Goal: Information Seeking & Learning: Learn about a topic

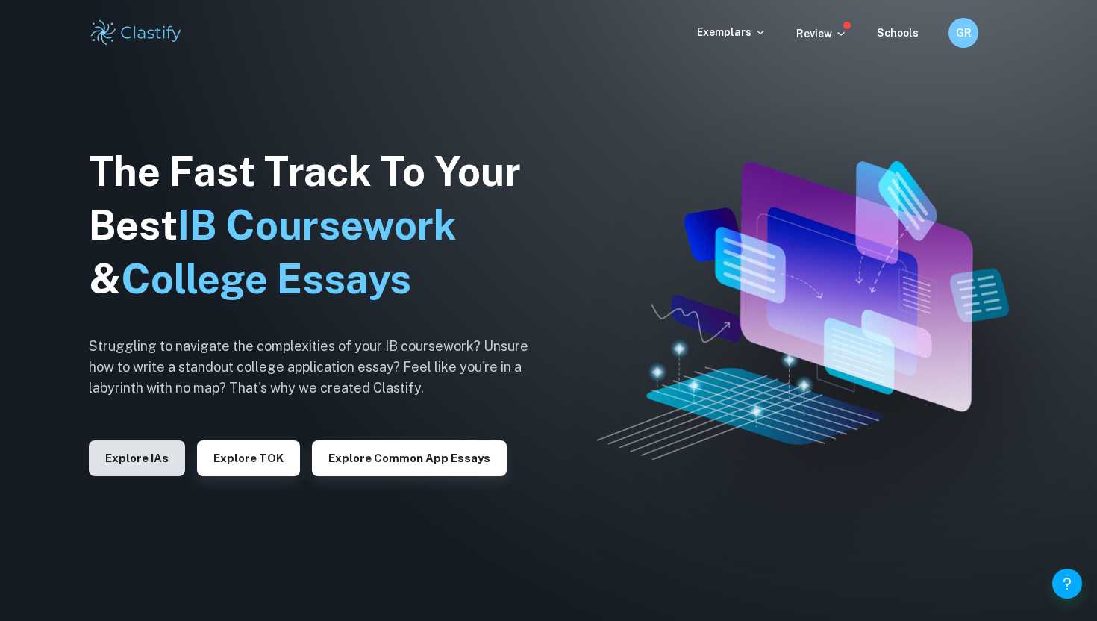
click at [130, 460] on button "Explore IAs" at bounding box center [137, 458] width 96 height 36
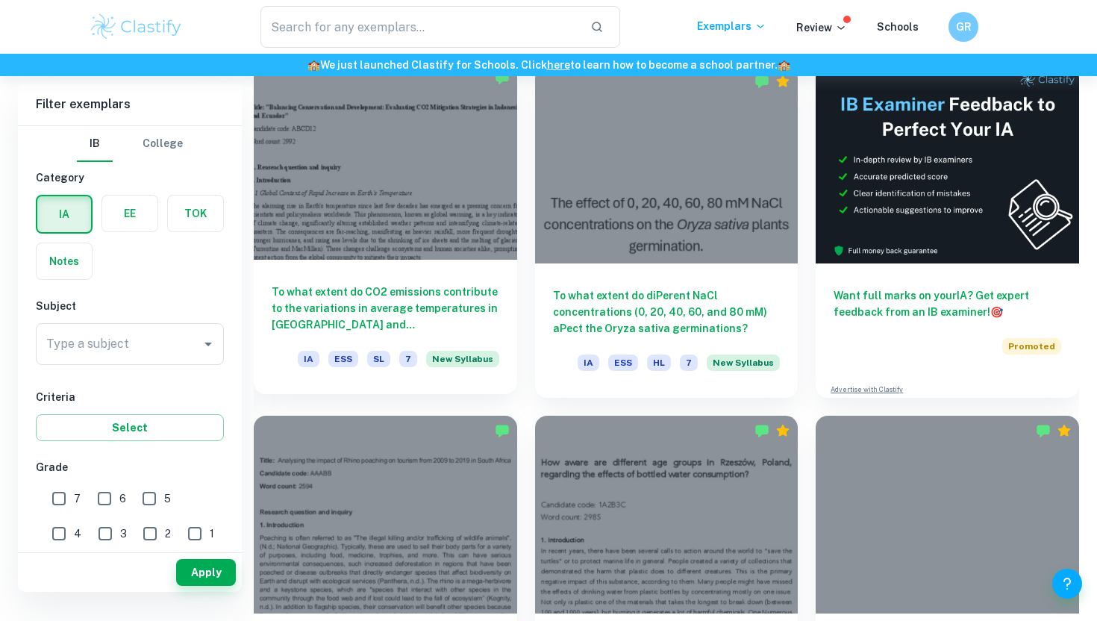
scroll to position [398, 0]
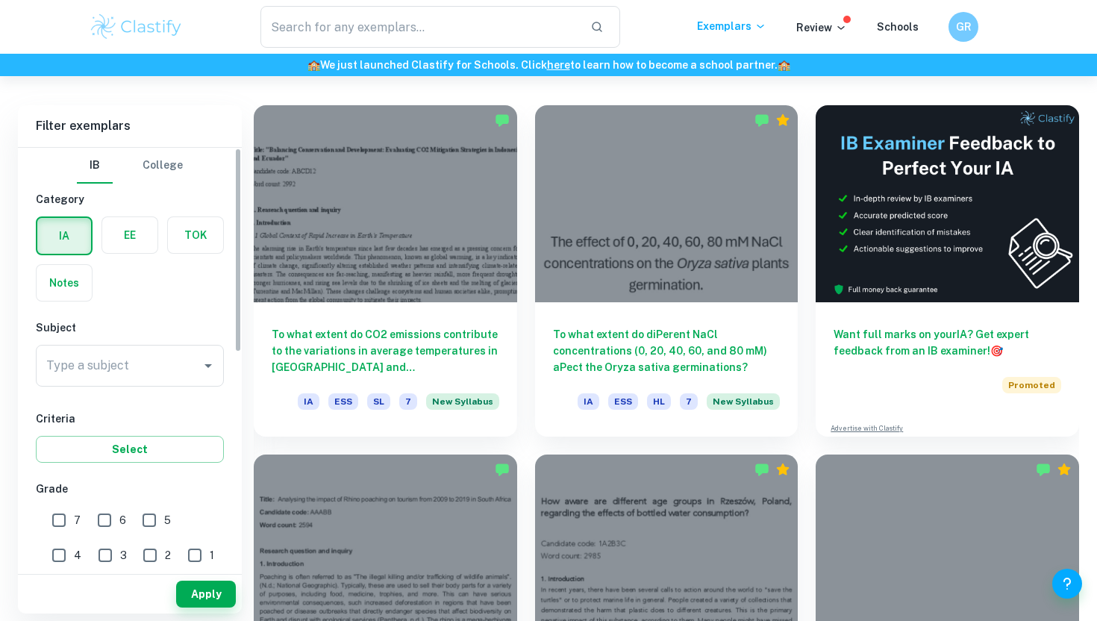
click at [75, 364] on div "Type a subject Type a subject" at bounding box center [130, 366] width 188 height 42
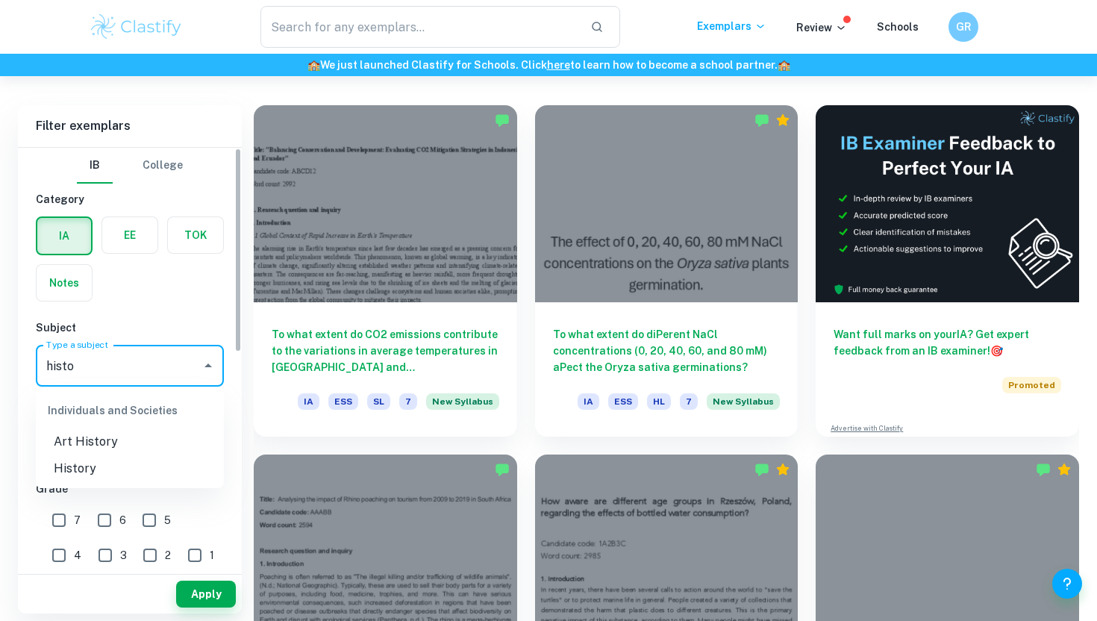
click at [66, 468] on li "History" at bounding box center [130, 468] width 188 height 27
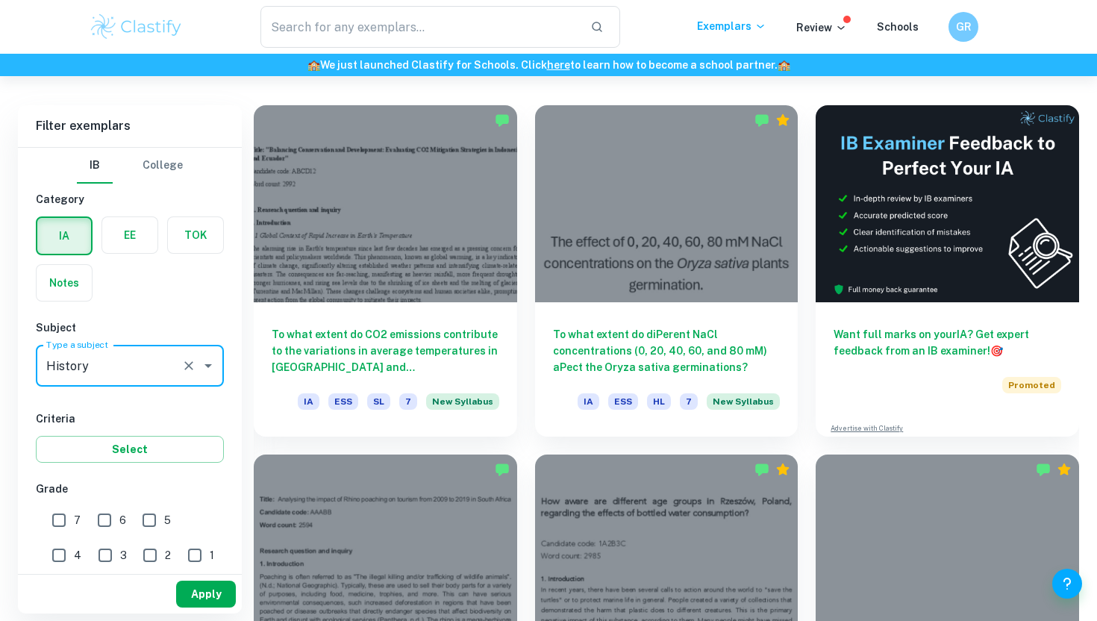
type input "History"
click at [205, 599] on button "Apply" at bounding box center [206, 594] width 60 height 27
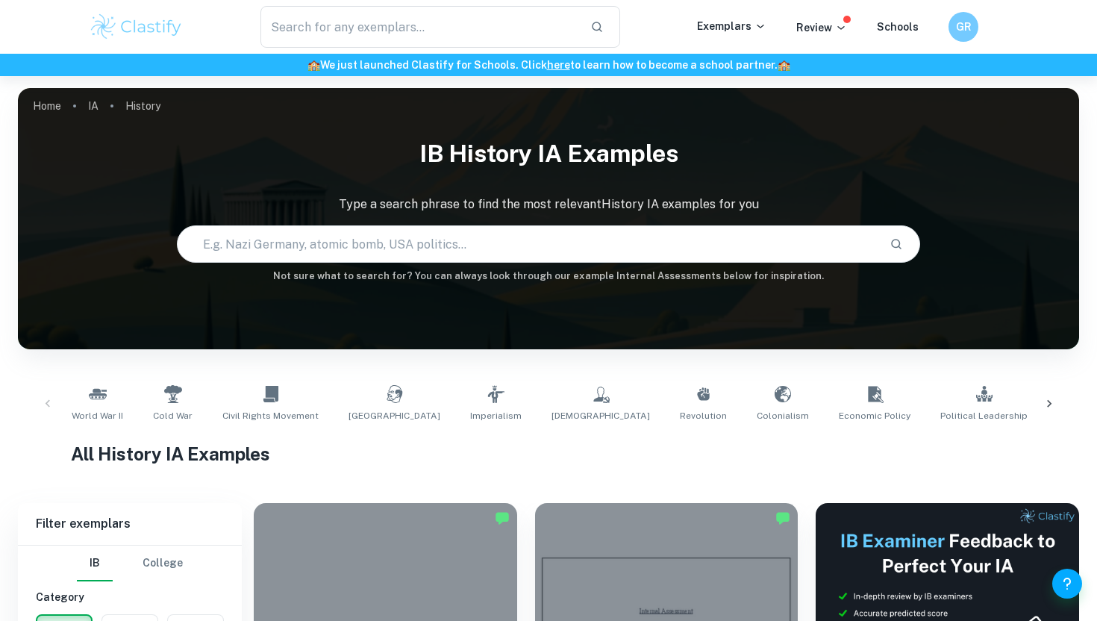
click at [425, 247] on input "text" at bounding box center [527, 244] width 699 height 42
type input "vietnam"
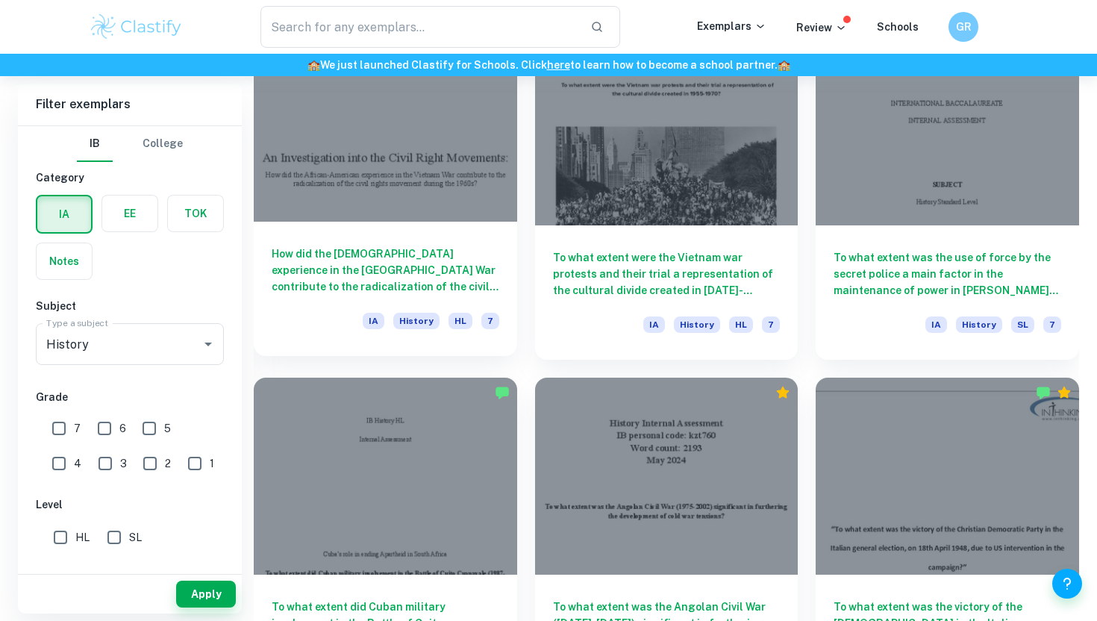
scroll to position [867, 0]
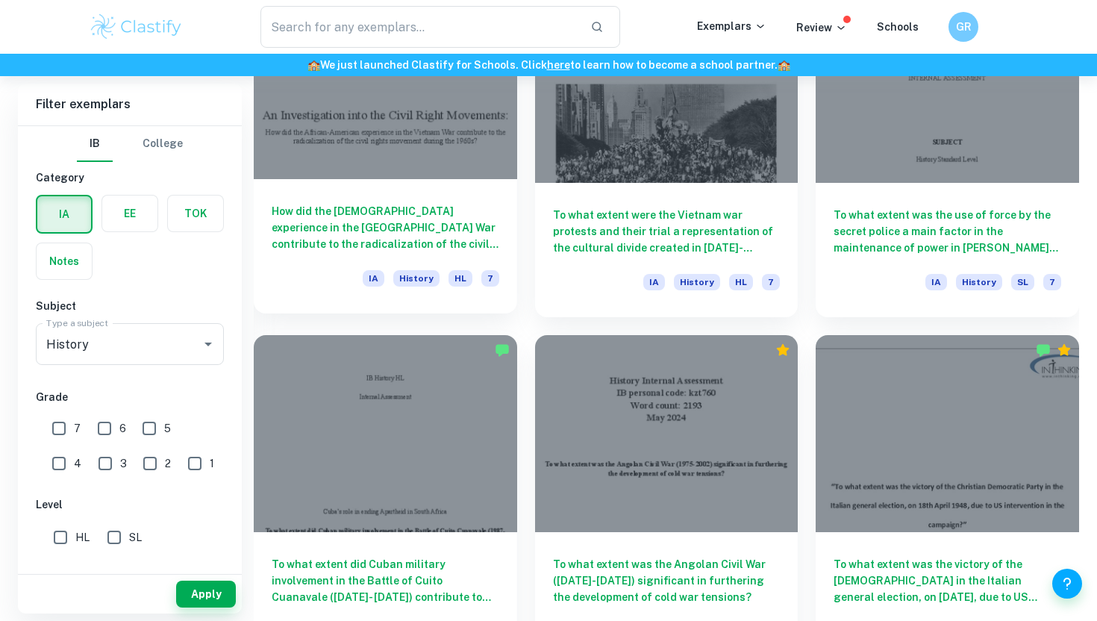
click at [369, 225] on h6 "How did the African-American experience in the Vietnam War contribute to the ra…" at bounding box center [386, 227] width 228 height 49
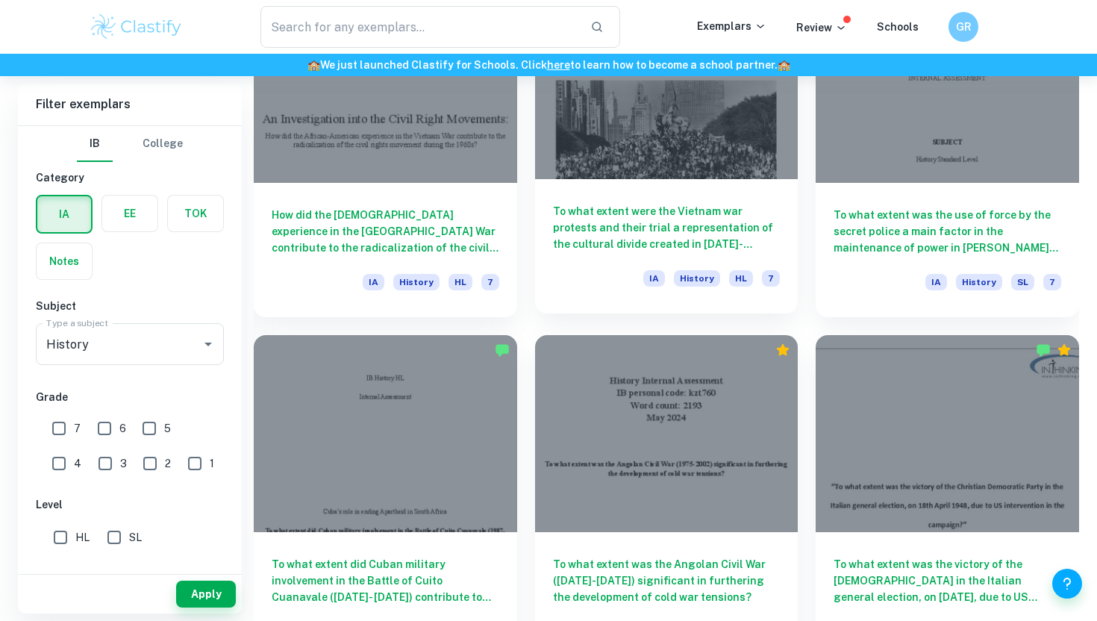
click at [607, 203] on h6 "To what extent were the Vietnam war protests and their trial a representation o…" at bounding box center [667, 227] width 228 height 49
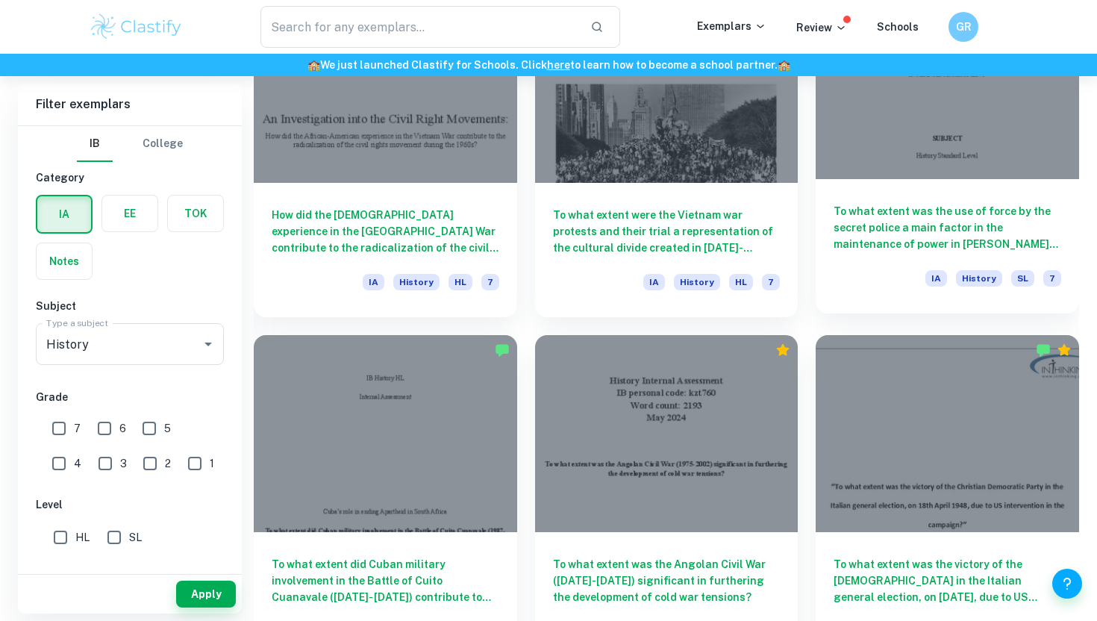
click at [888, 252] on h6 "To what extent was the use of force by the secret police a main factor in the m…" at bounding box center [948, 227] width 228 height 49
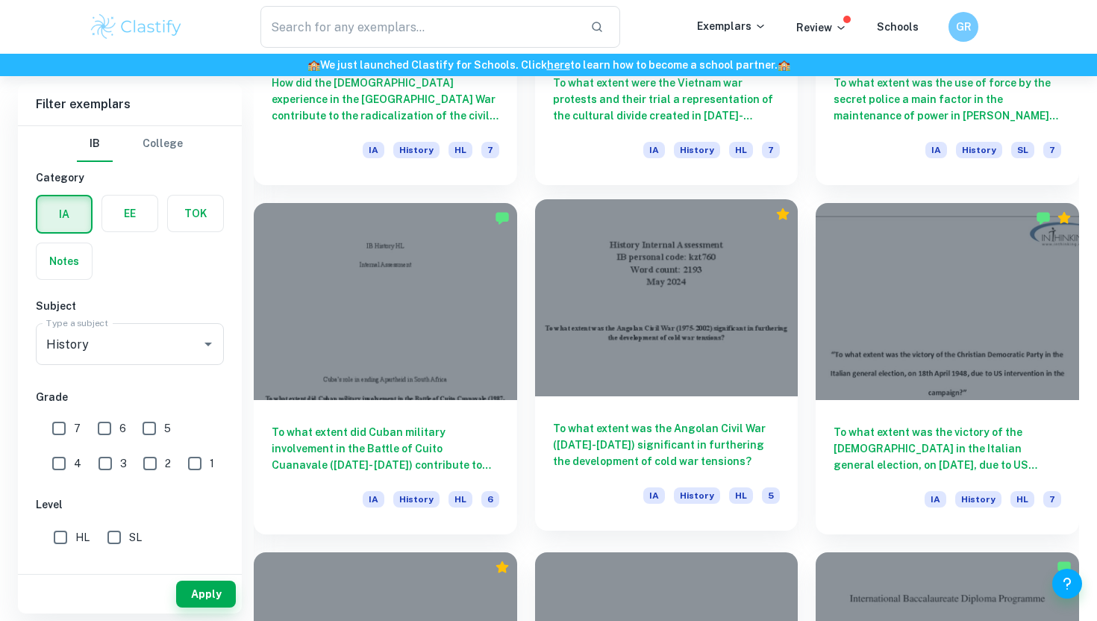
scroll to position [1130, 0]
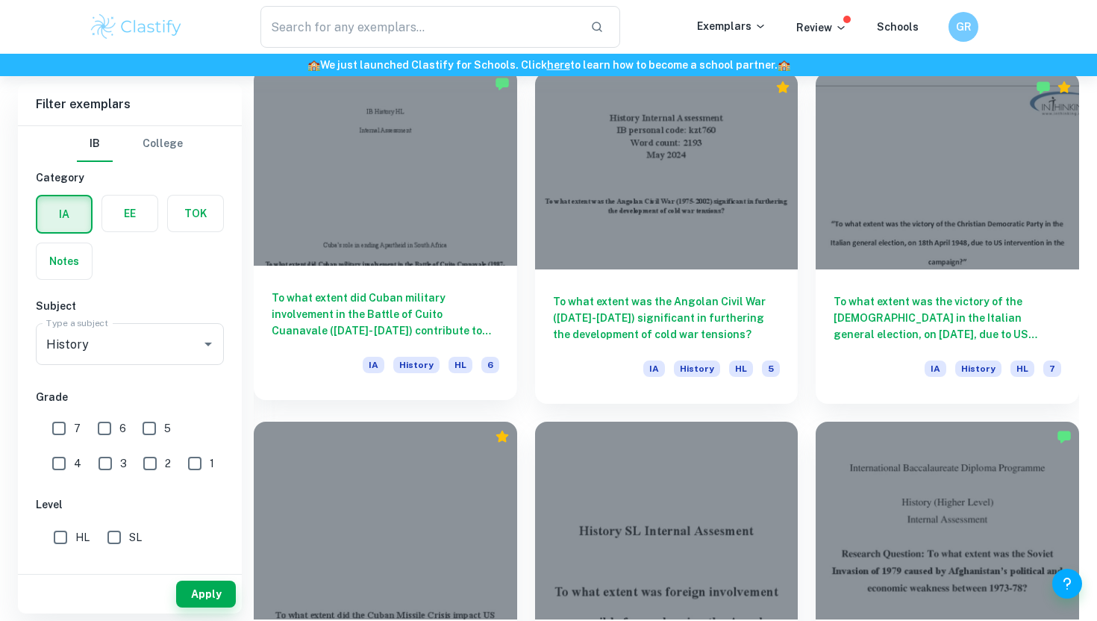
click at [437, 315] on h6 "To what extent did Cuban military involvement in the Battle of Cuito Cuanavale …" at bounding box center [386, 314] width 228 height 49
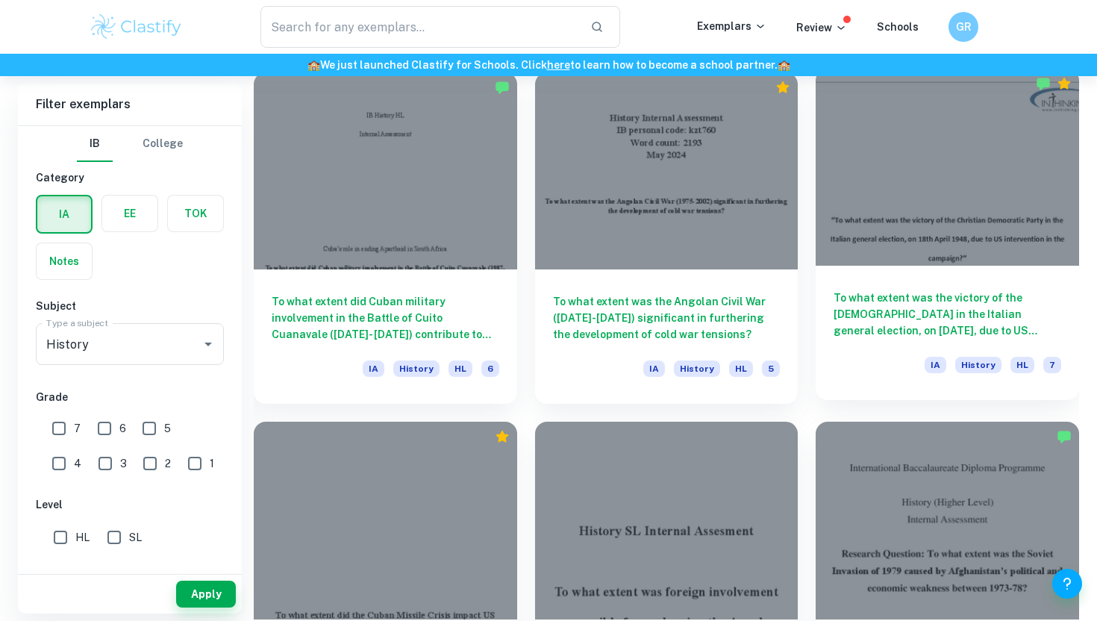
click at [895, 300] on h6 "To what extent was the victory of the Christian Democratic Party in the Italian…" at bounding box center [948, 314] width 228 height 49
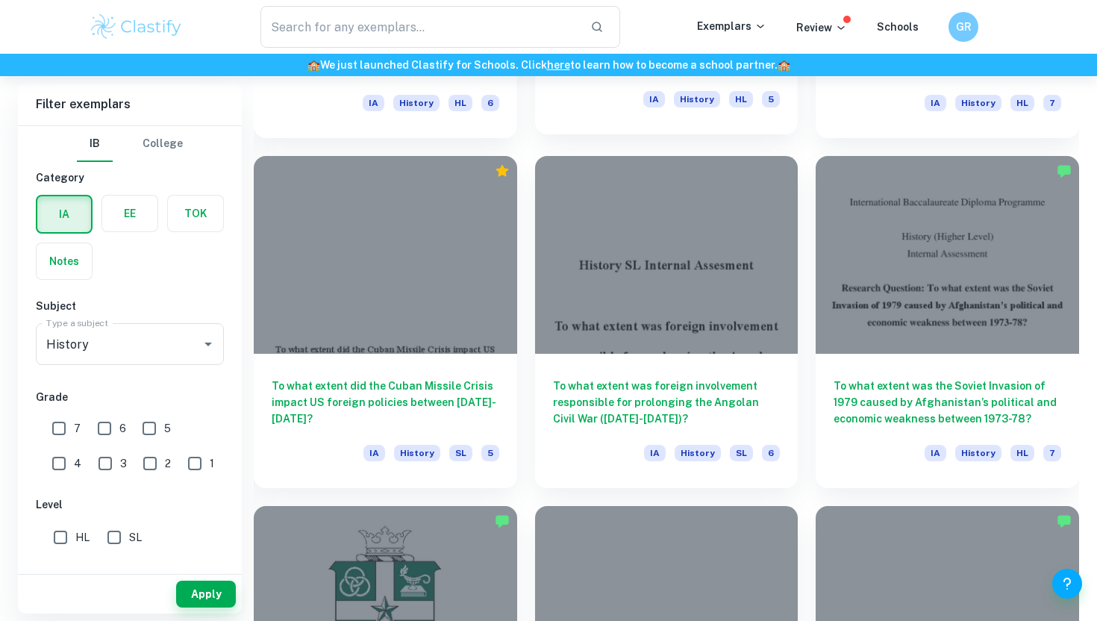
scroll to position [1398, 0]
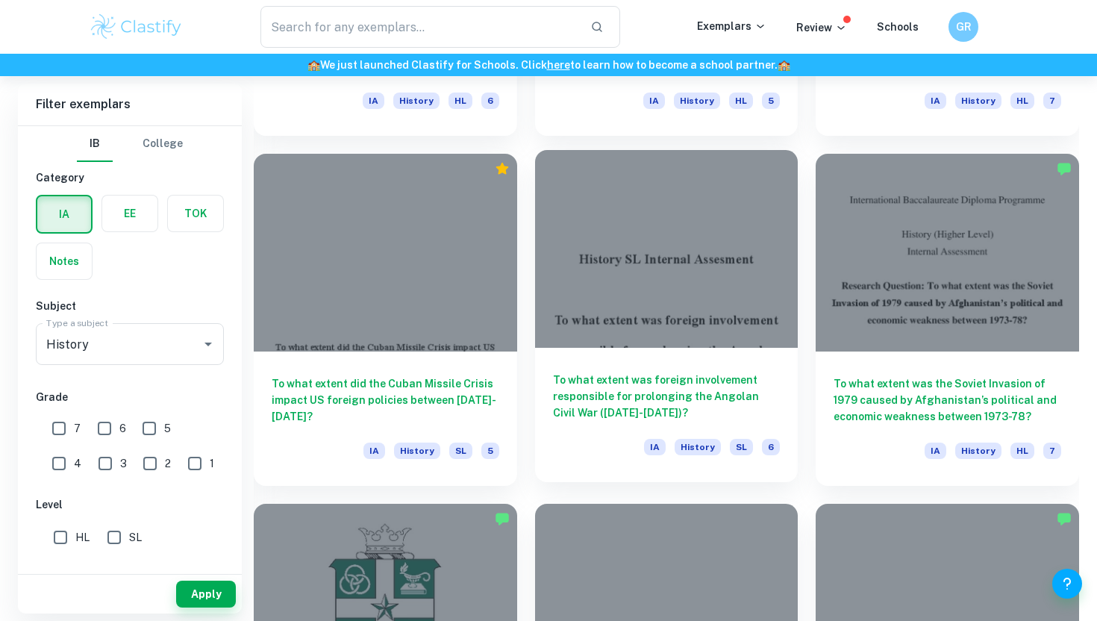
click at [632, 386] on h6 "To what extent was foreign involvement responsible for prolonging the Angolan C…" at bounding box center [667, 396] width 228 height 49
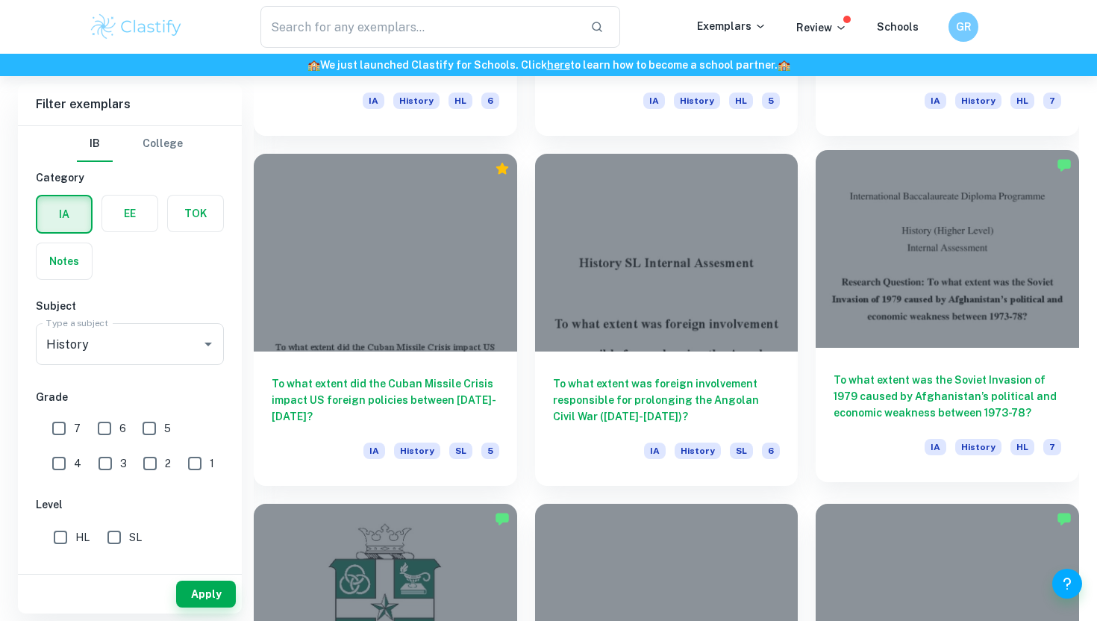
click at [896, 395] on h6 "To what extent was the Soviet Invasion of 1979 caused by Afghanistan’s politica…" at bounding box center [948, 396] width 228 height 49
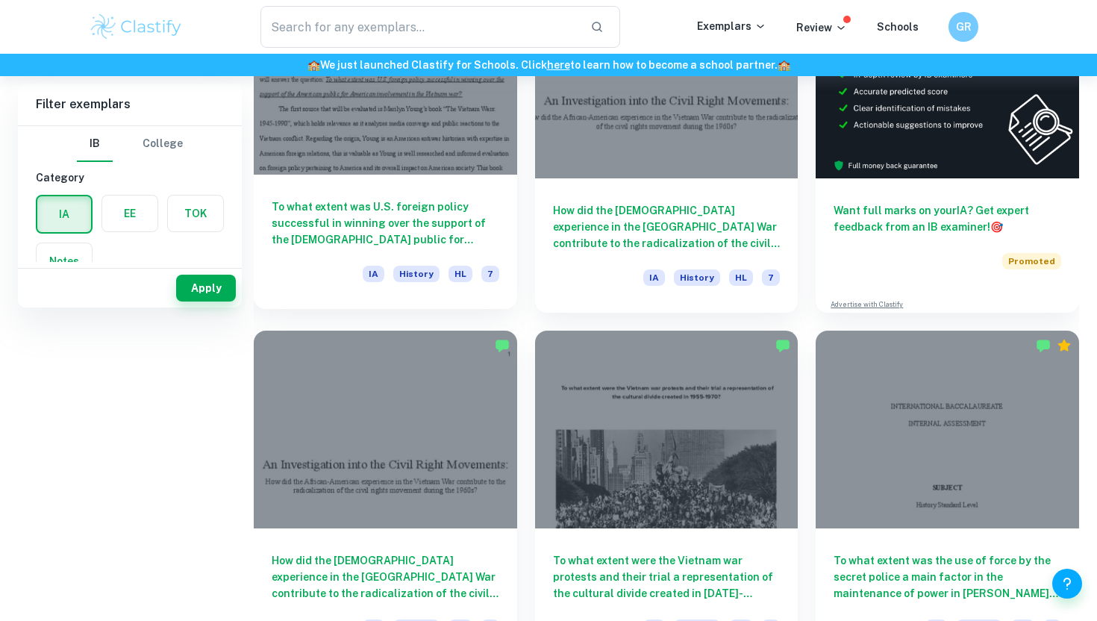
scroll to position [0, 0]
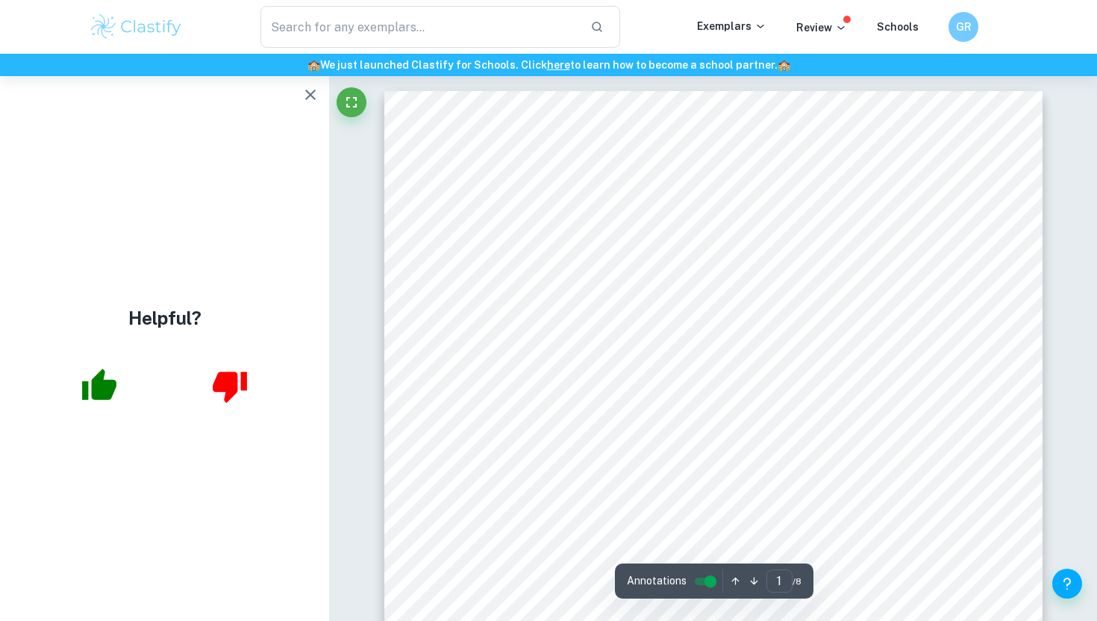
drag, startPoint x: 471, startPoint y: 390, endPoint x: 896, endPoint y: 411, distance: 425.2
click at [896, 411] on div "1 An Investigation into the Civil Right Movements: How did the African-American…" at bounding box center [713, 517] width 658 height 852
copy div
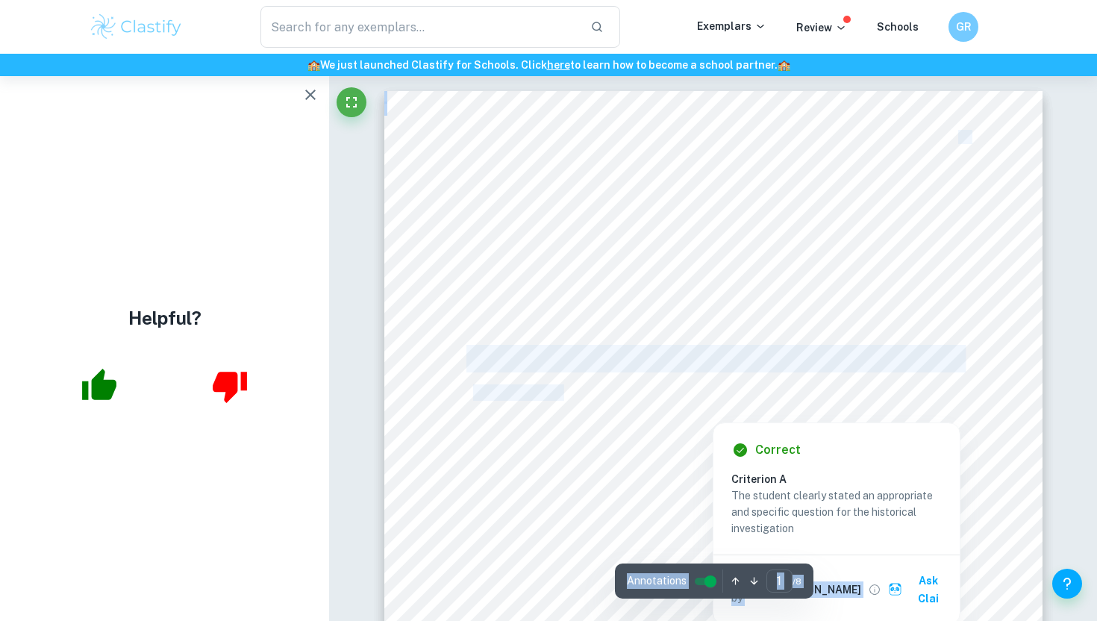
drag, startPoint x: 893, startPoint y: 414, endPoint x: 564, endPoint y: 395, distance: 330.5
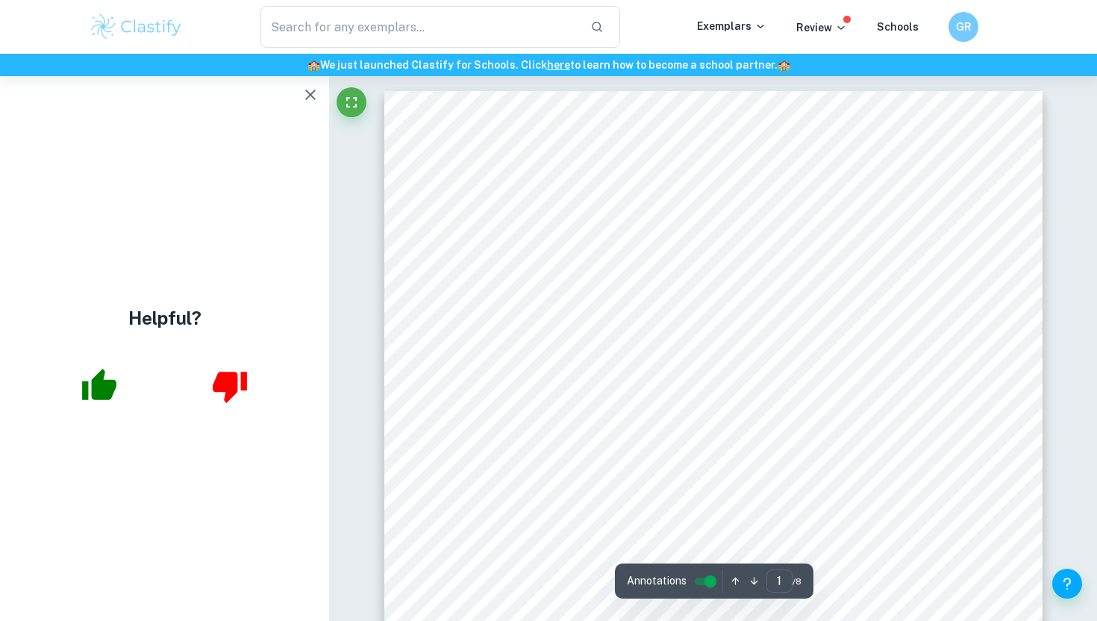
click at [945, 406] on div "1 An Investigation into the Civil Right Movements: How did the African-American…" at bounding box center [713, 517] width 658 height 852
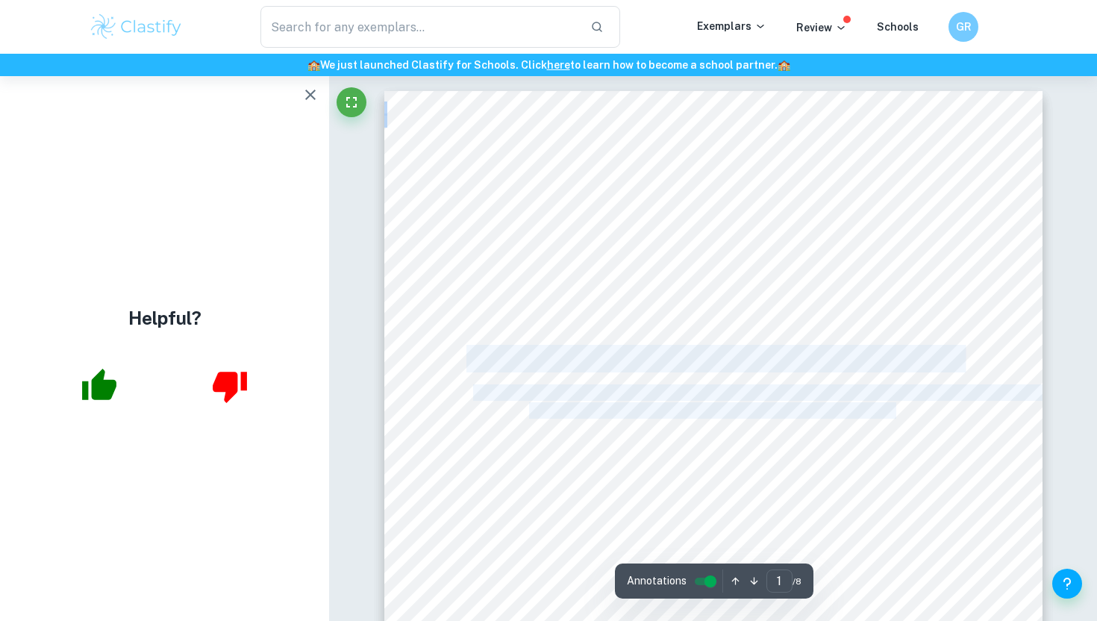
drag, startPoint x: 469, startPoint y: 356, endPoint x: 896, endPoint y: 416, distance: 430.3
click at [896, 416] on div "1 An Investigation into the Civil Right Movements: How did the African-American…" at bounding box center [713, 517] width 658 height 852
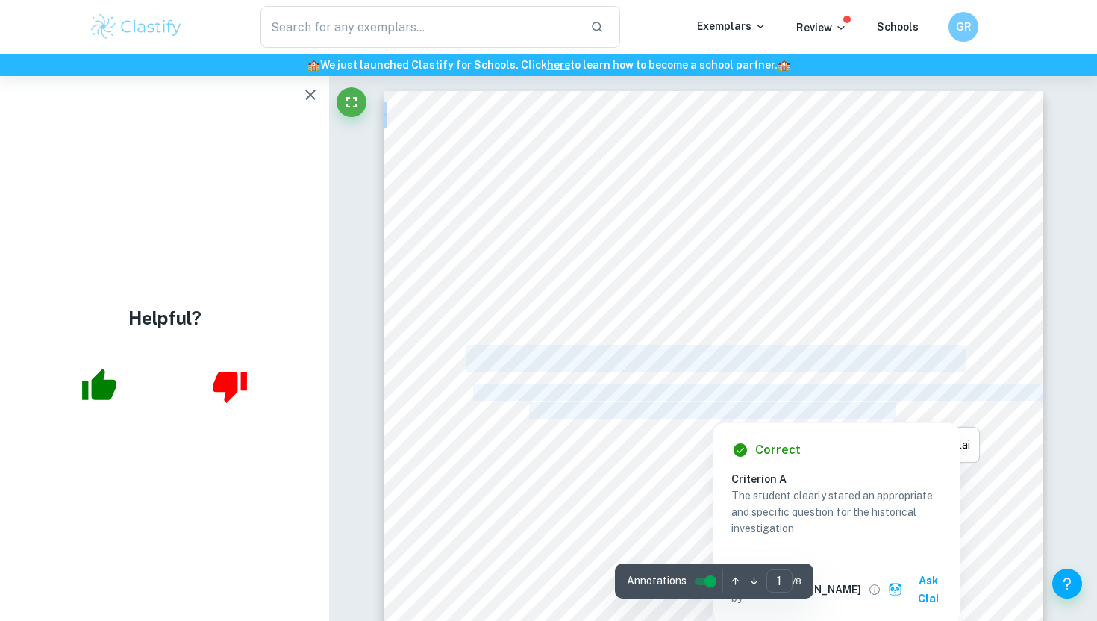
copy div "An Investigation into the Civil Right Movements: How did the African-American e…"
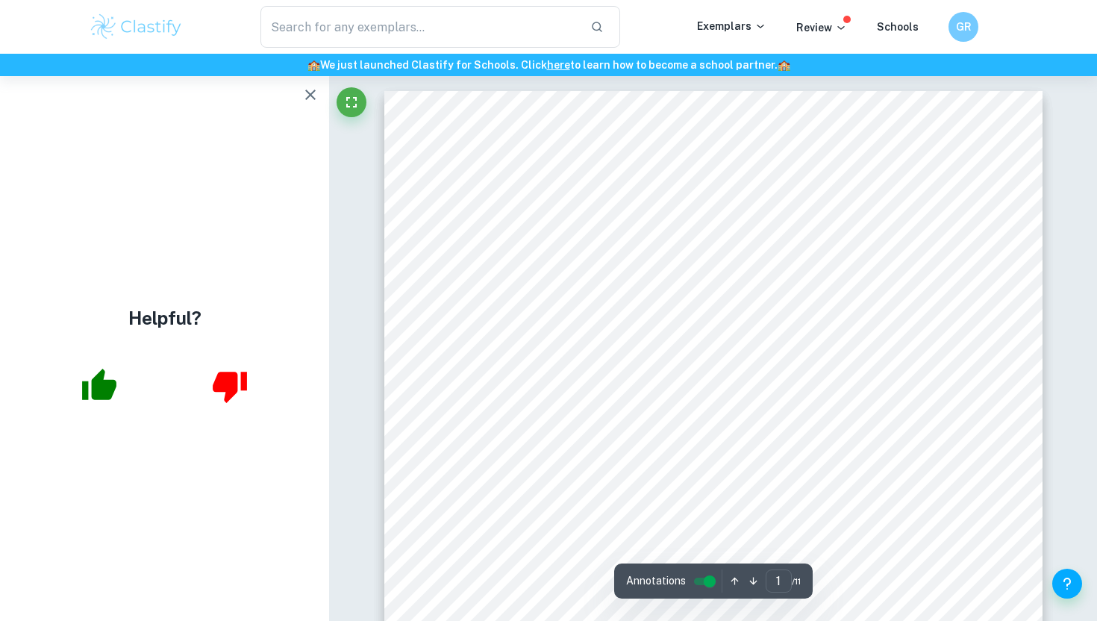
drag, startPoint x: 867, startPoint y: 242, endPoint x: 500, endPoint y: 207, distance: 368.1
click at [500, 207] on div "To what extent were the Vietnam war protests and their trial a representation o…" at bounding box center [713, 517] width 658 height 852
click at [499, 210] on div "To what extent were the Vietnam war protests and their trial a representation o…" at bounding box center [713, 517] width 658 height 852
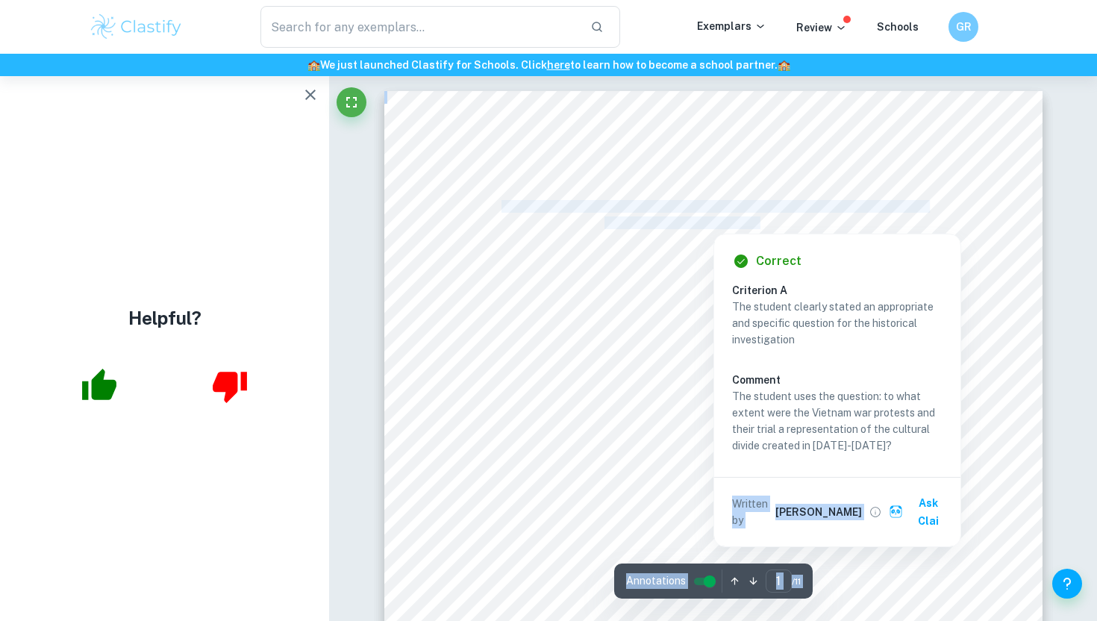
drag, startPoint x: 503, startPoint y: 206, endPoint x: 761, endPoint y: 219, distance: 257.8
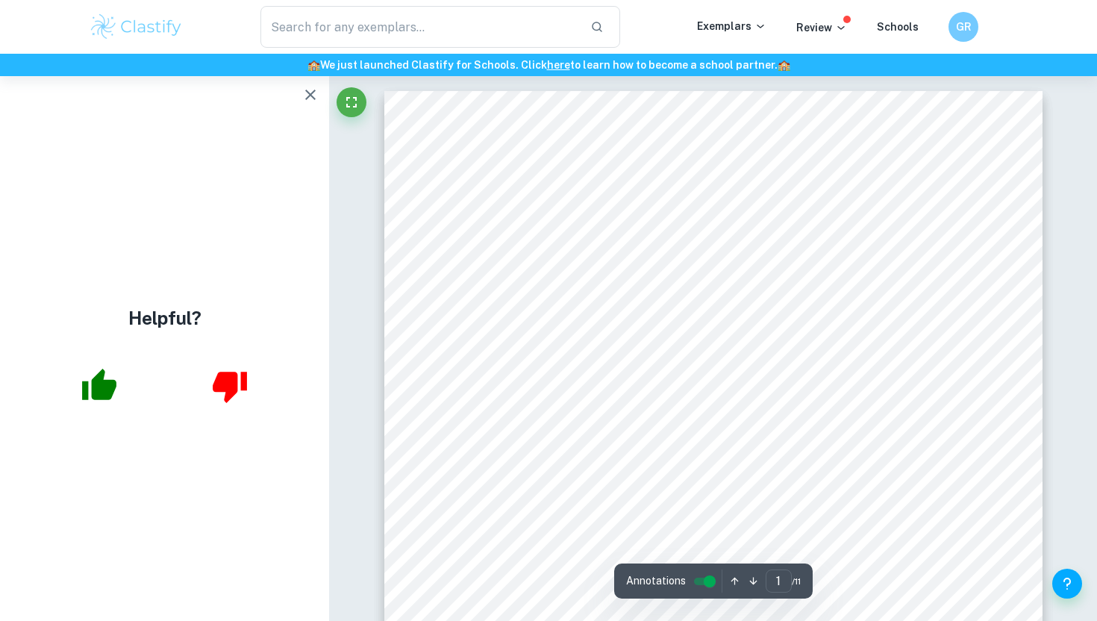
click at [827, 222] on div "To what extent were the Vietnam war protests and their trial a representation o…" at bounding box center [713, 517] width 658 height 852
copy div "Written by Marta Ask Clai Correct Criterion A The question selected has a clear…"
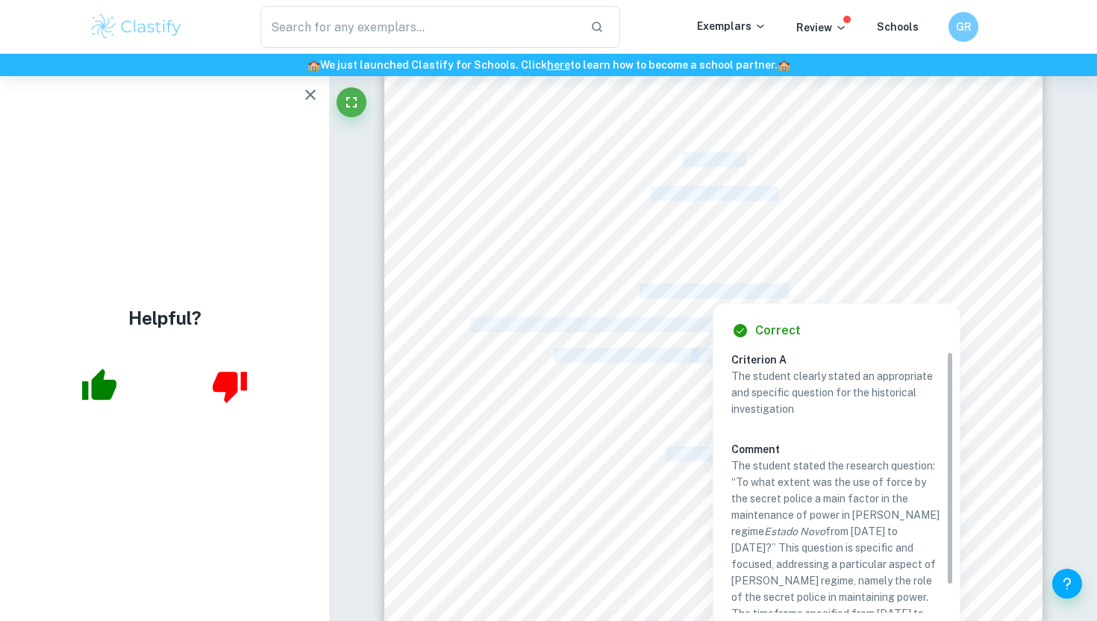
drag, startPoint x: 643, startPoint y: 290, endPoint x: 752, endPoint y: 216, distance: 131.7
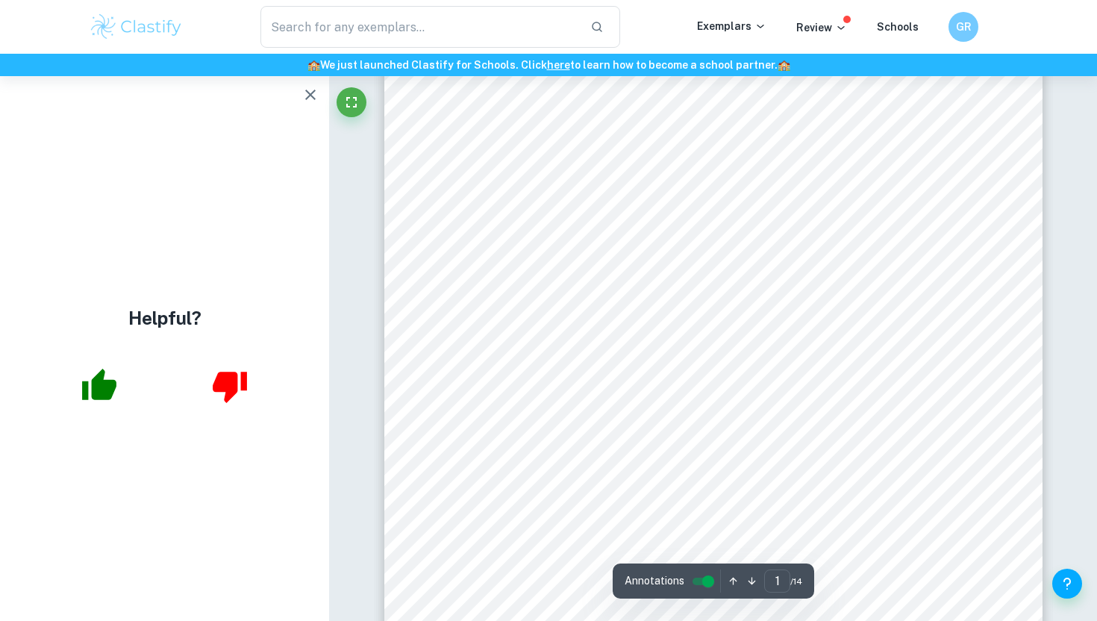
click at [795, 265] on div "INTERNATIONAL BACCALAUREATE INTERNAL ASSESSMENT SUBJECT History Standard Level …" at bounding box center [713, 311] width 658 height 930
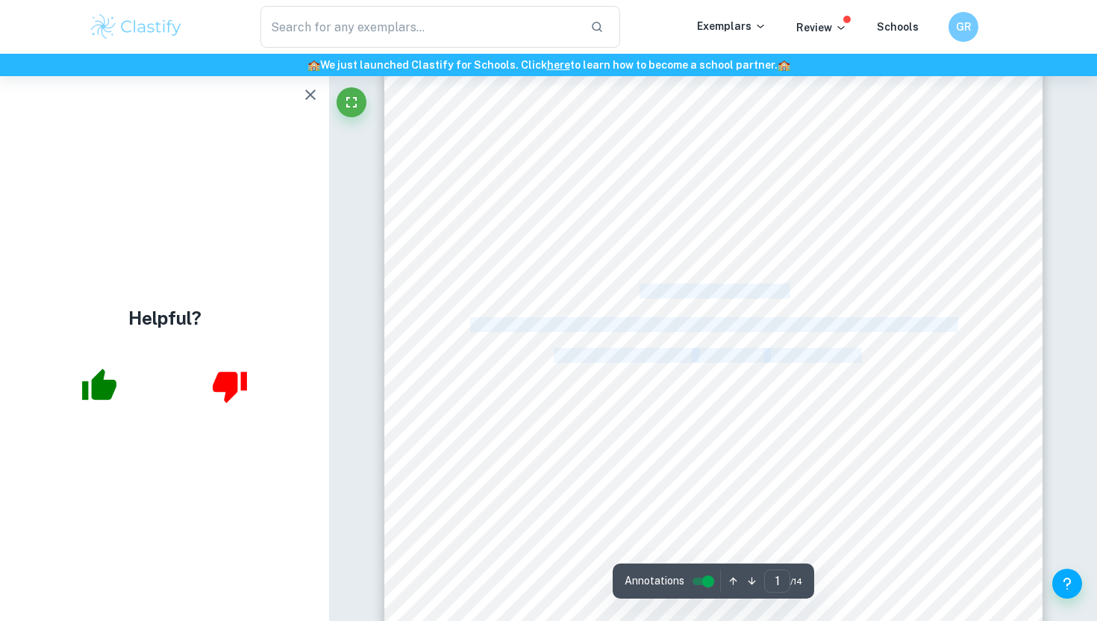
drag, startPoint x: 867, startPoint y: 358, endPoint x: 641, endPoint y: 293, distance: 235.3
click at [641, 293] on div "INTERNATIONAL BACCALAUREATE INTERNAL ASSESSMENT SUBJECT History Standard Level …" at bounding box center [713, 311] width 658 height 930
copy div "RESEARCH QUESTION To what extent was the use of force by the secret police a ma…"
drag, startPoint x: 590, startPoint y: 277, endPoint x: 871, endPoint y: 348, distance: 290.2
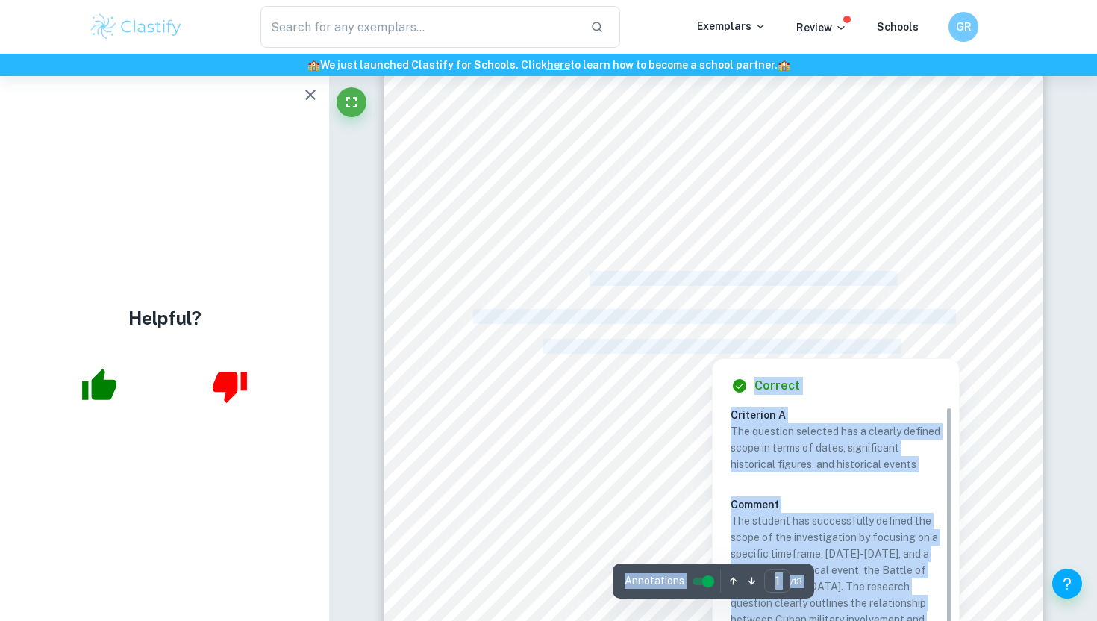
copy div "Written by [PERSON_NAME] Criterion A The question selected has a clearly define…"
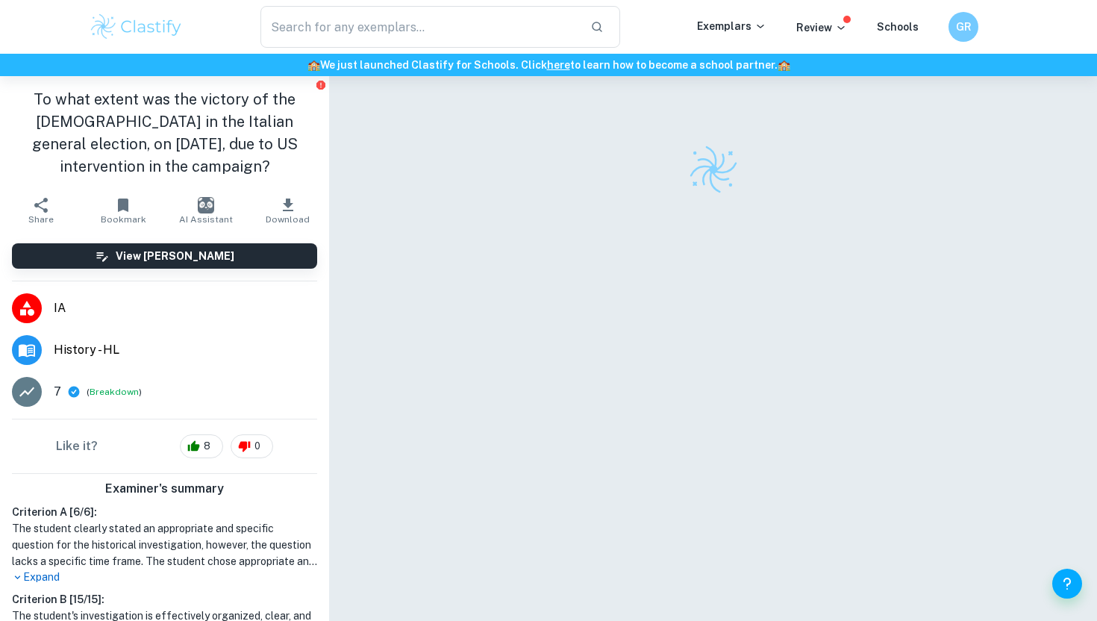
checkbox input "true"
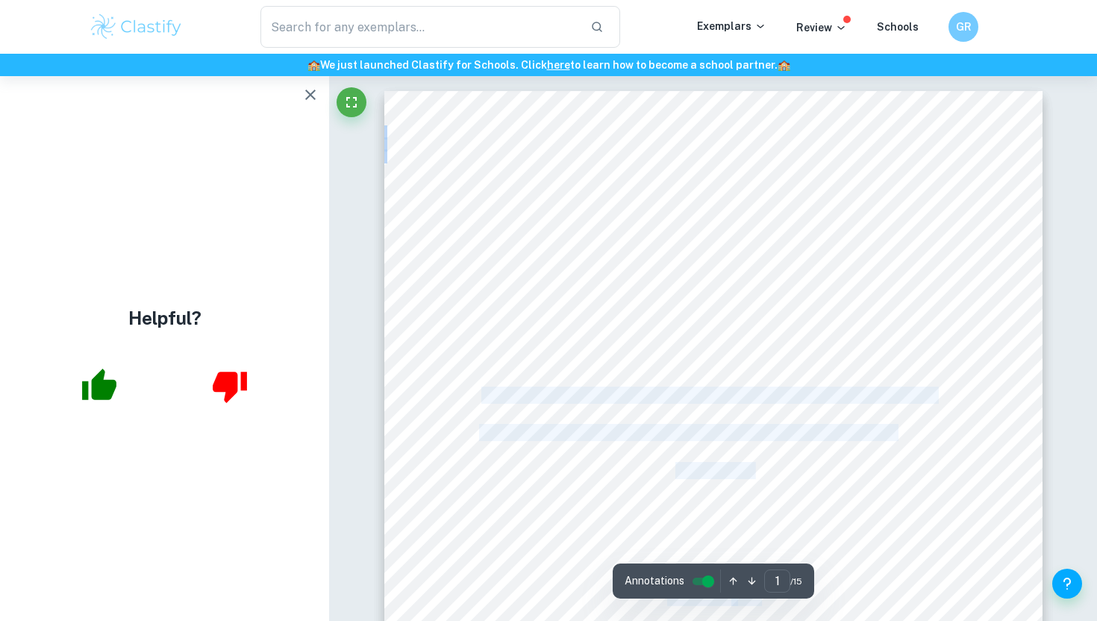
drag, startPoint x: 481, startPoint y: 393, endPoint x: 614, endPoint y: 145, distance: 281.5
click at [614, 145] on div "1 © Jo Thomas and Keely Rogers www.thinkib.net/history “To what extent was the …" at bounding box center [713, 556] width 658 height 931
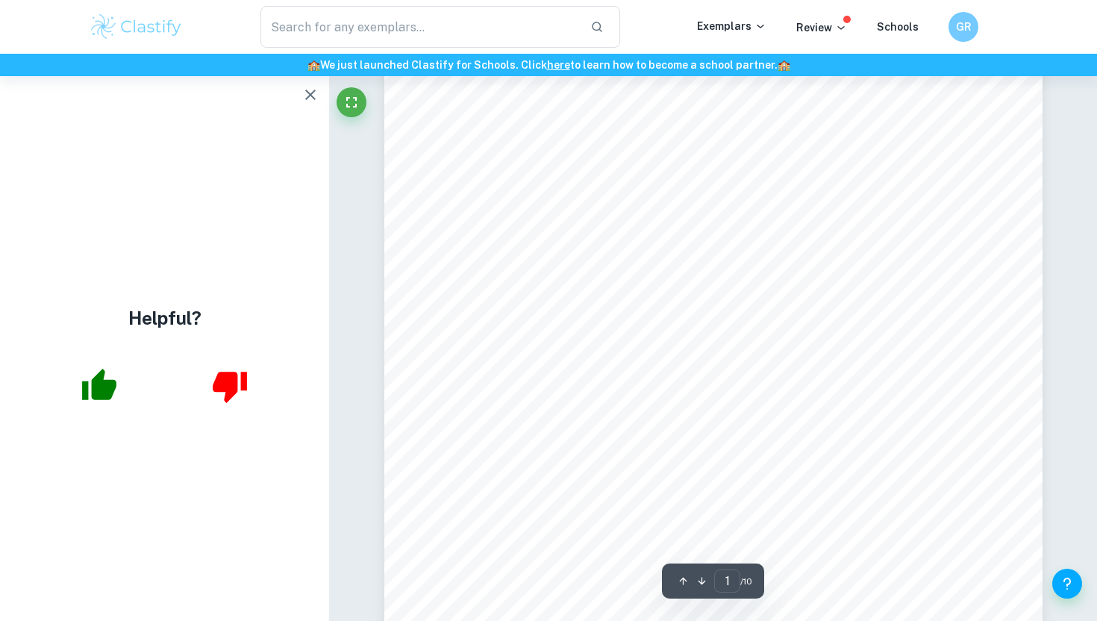
scroll to position [175, 0]
